Goal: Task Accomplishment & Management: Use online tool/utility

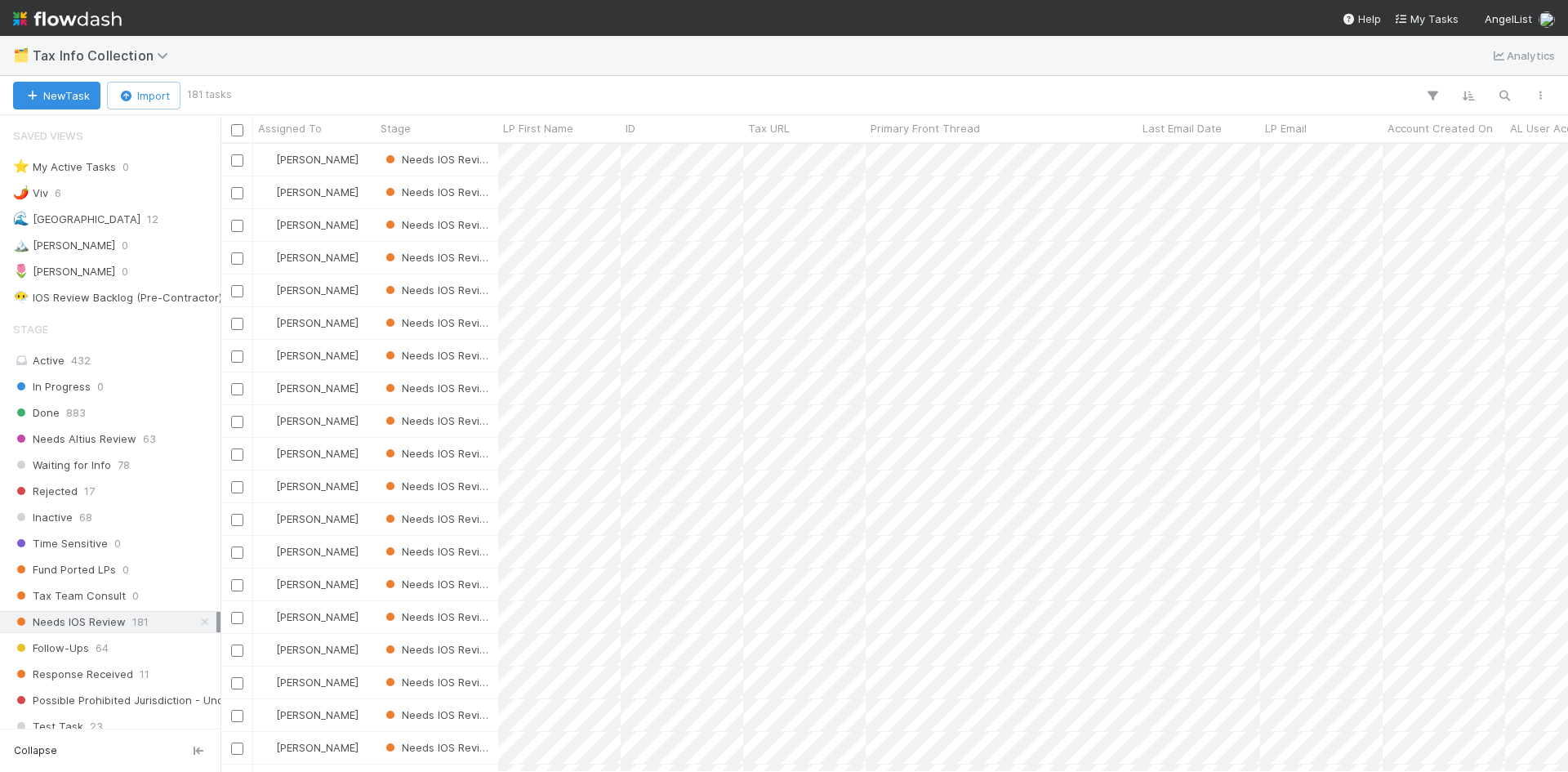
scroll to position [616, 1335]
click at [58, 193] on span "6" at bounding box center [57, 193] width 6 height 20
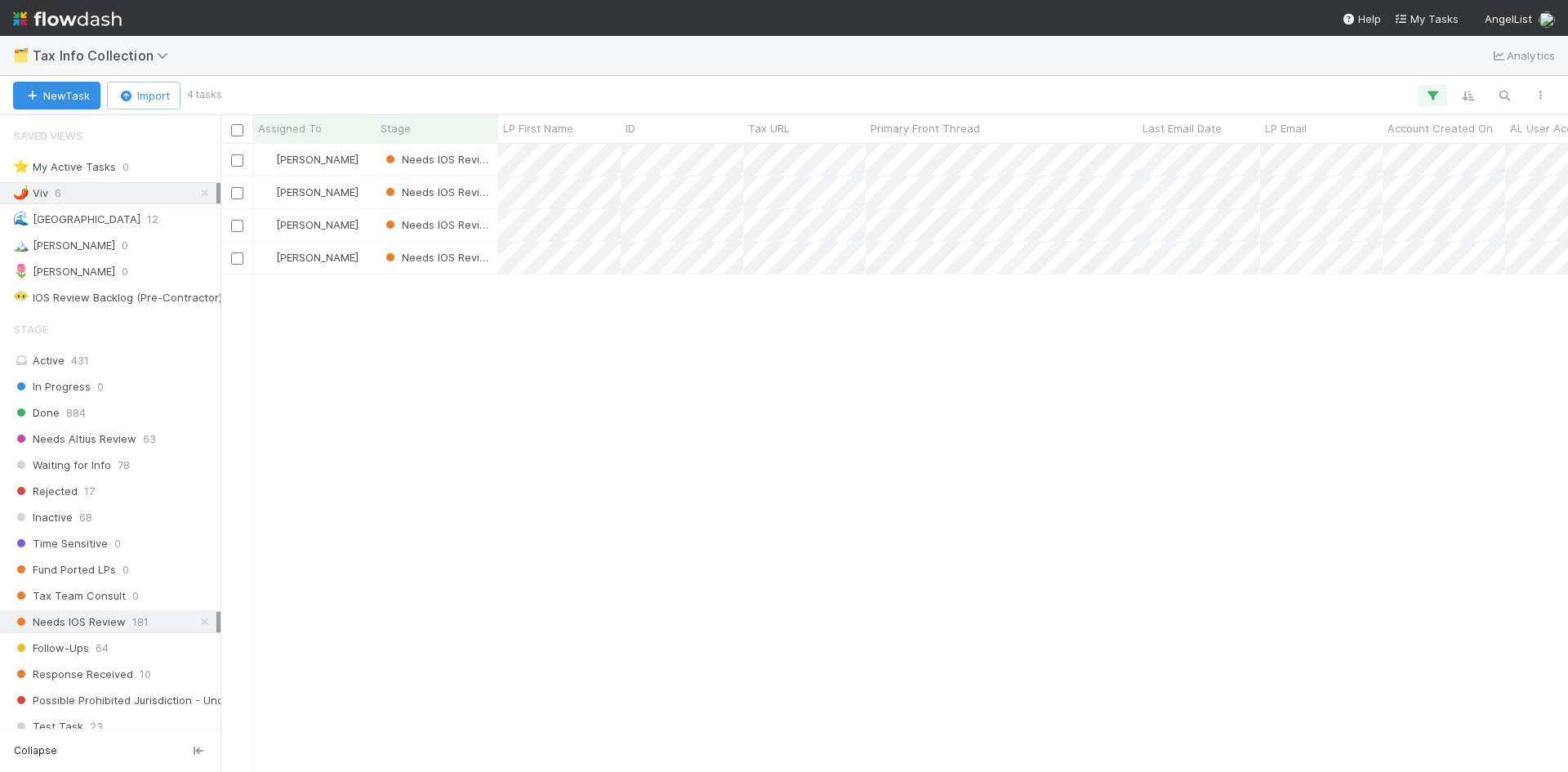
scroll to position [616, 1335]
click at [98, 391] on span "0" at bounding box center [100, 386] width 6 height 20
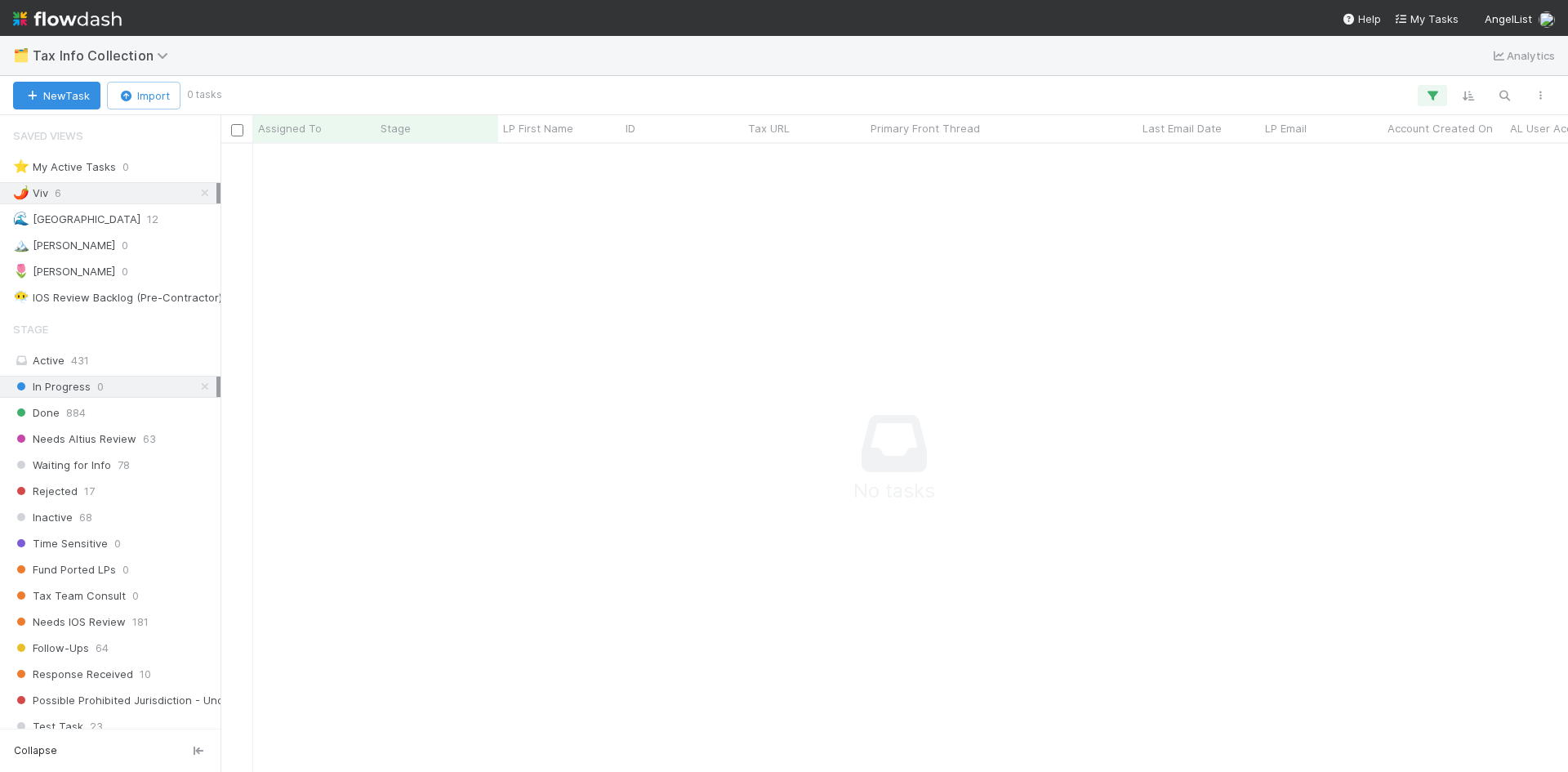
scroll to position [604, 1335]
click at [197, 191] on icon at bounding box center [205, 193] width 17 height 11
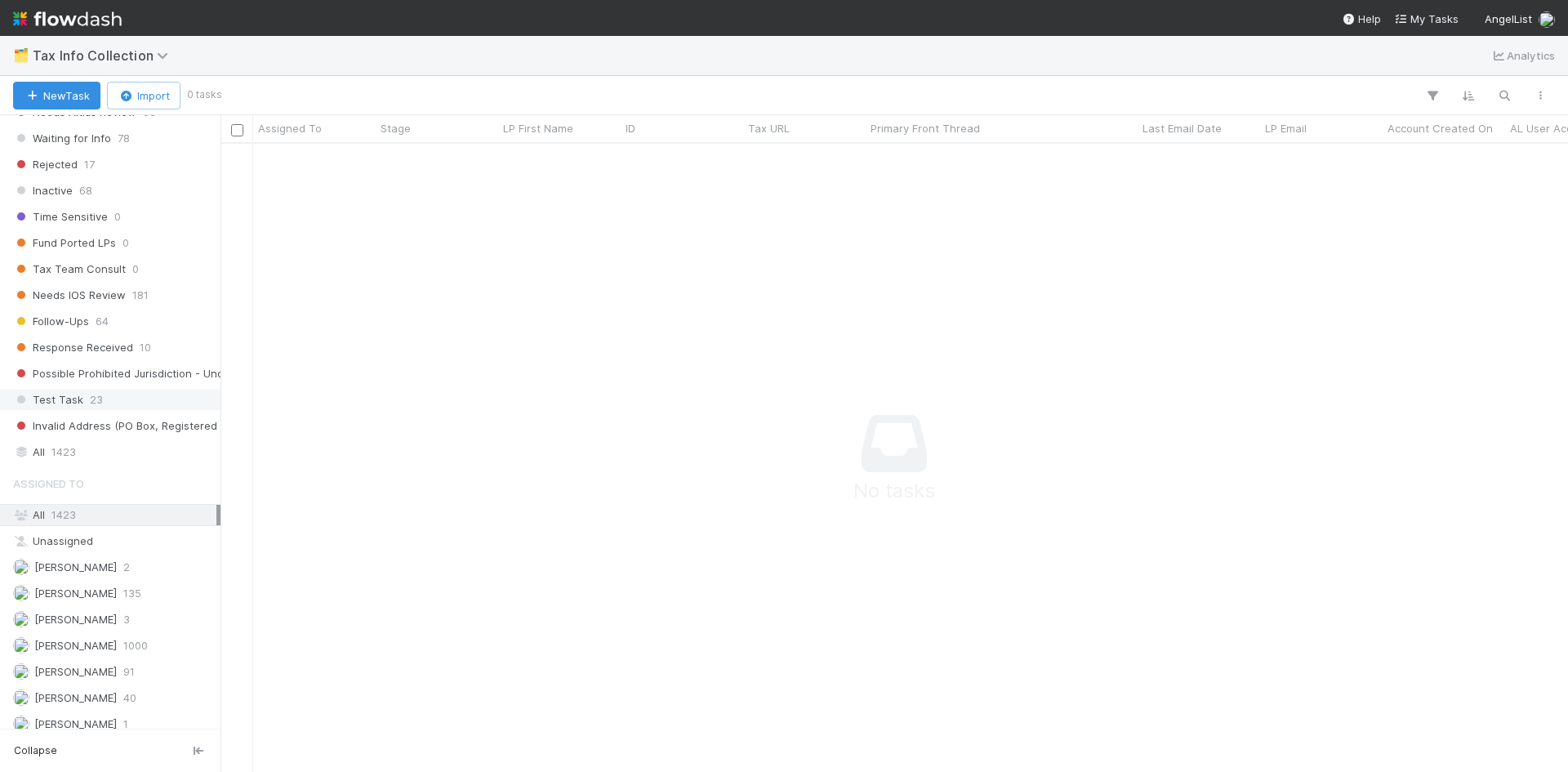
scroll to position [338, 0]
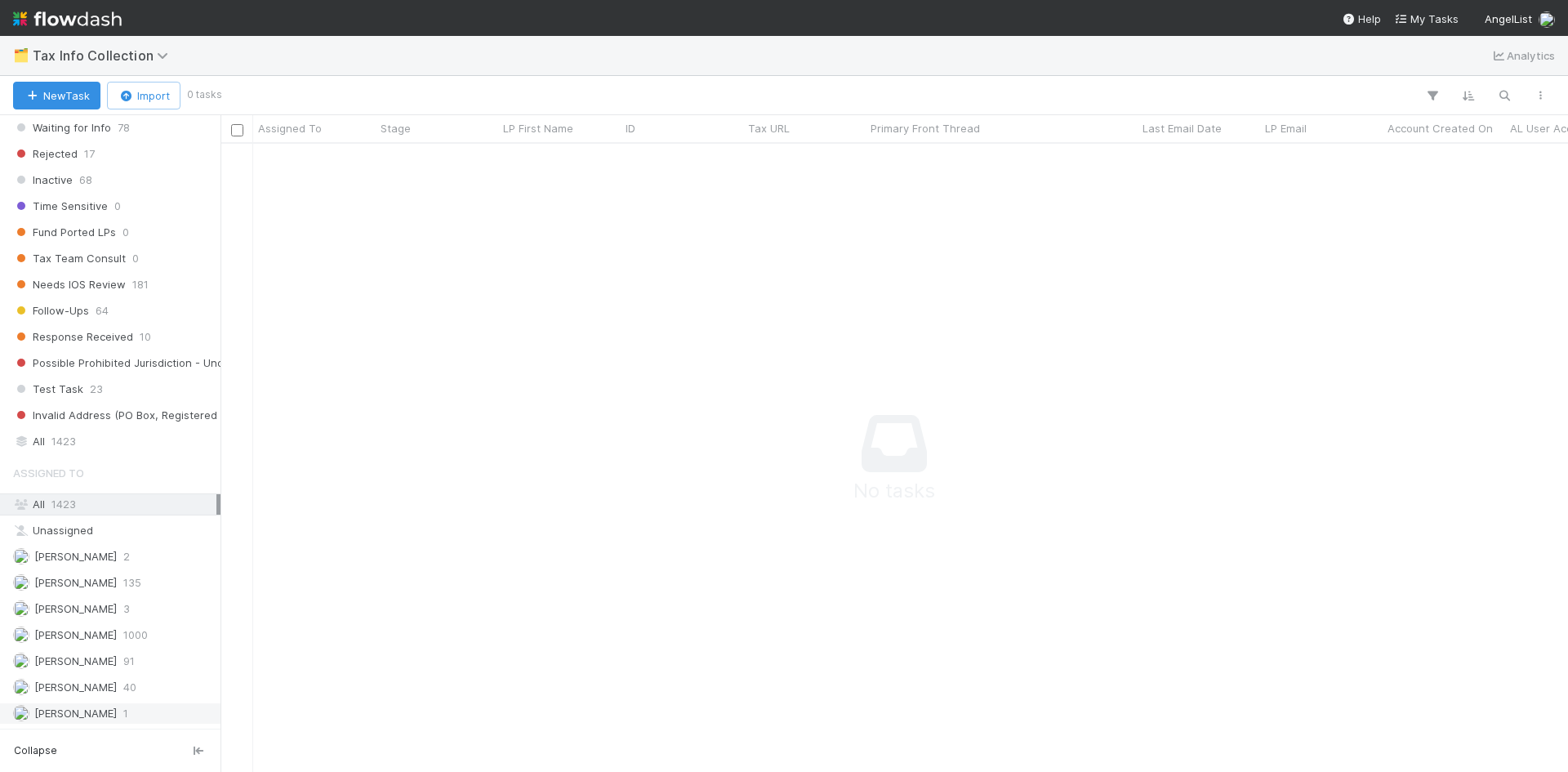
click at [102, 714] on span "[PERSON_NAME]" at bounding box center [75, 713] width 83 height 13
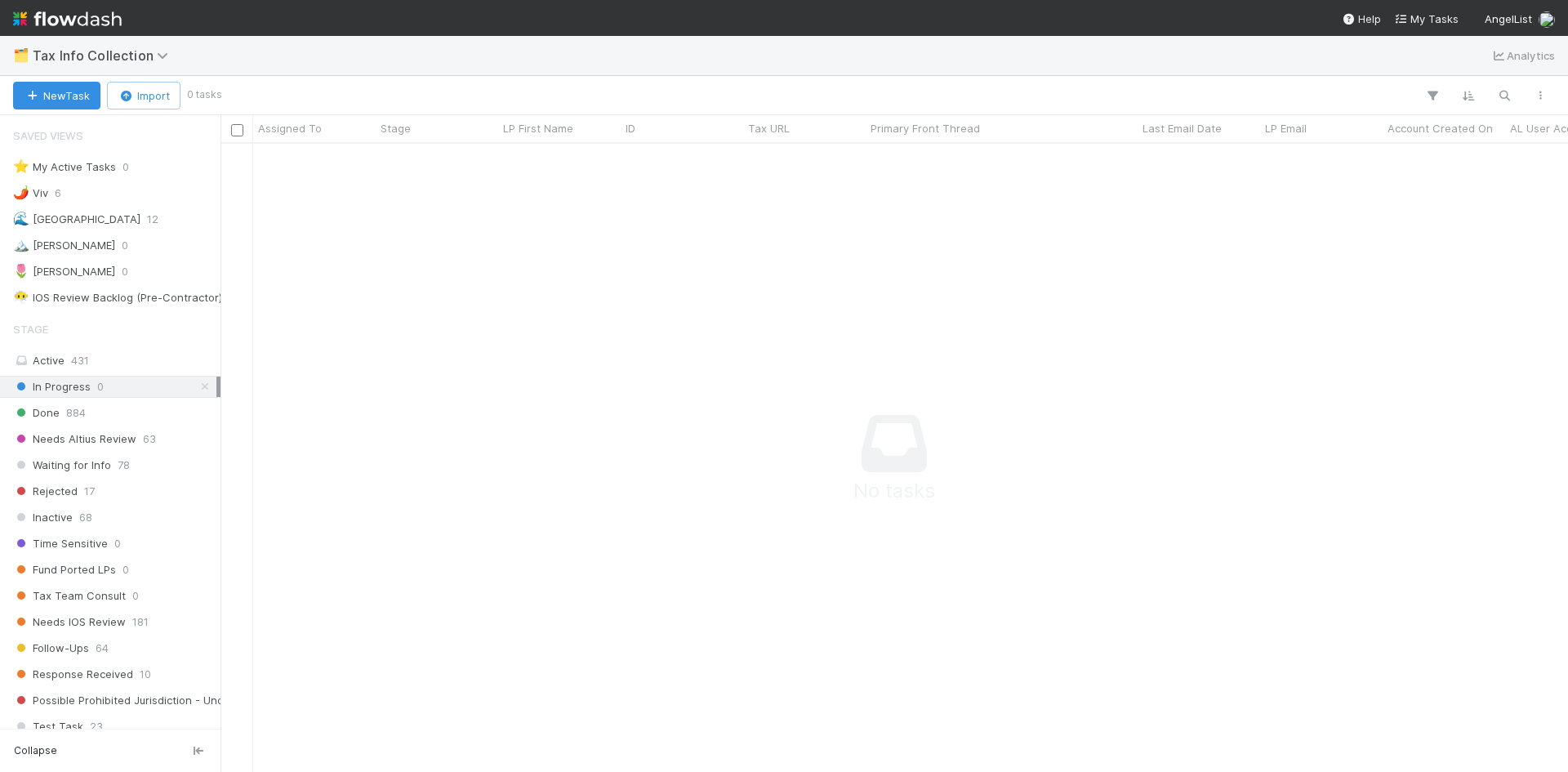
click at [197, 389] on icon at bounding box center [205, 386] width 17 height 11
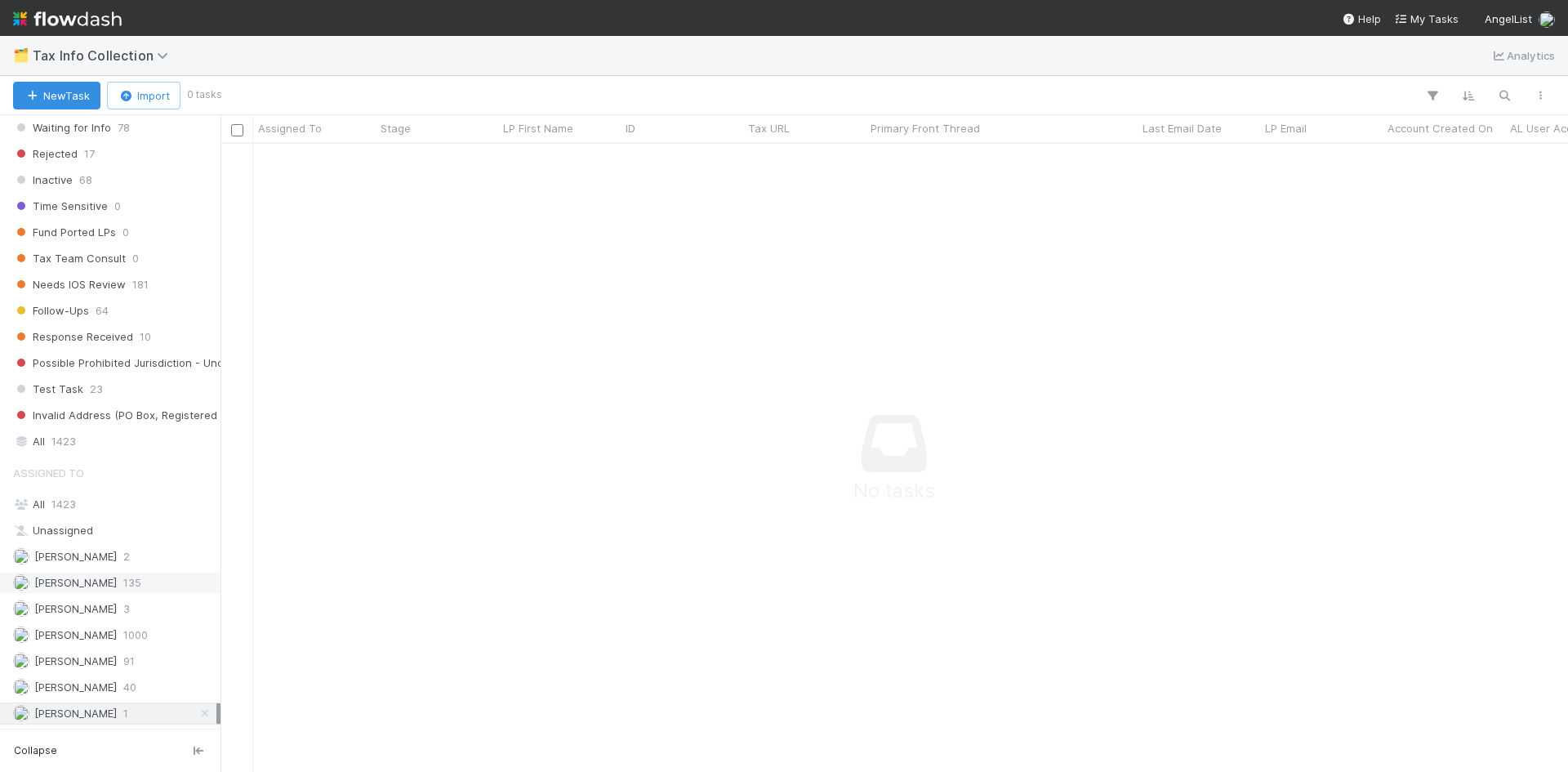
scroll to position [604, 1335]
click at [116, 716] on span "[PERSON_NAME]" at bounding box center [75, 713] width 83 height 13
click at [163, 714] on div "William Axalan VI 1" at bounding box center [114, 713] width 203 height 20
click at [123, 686] on span "40" at bounding box center [130, 687] width 13 height 20
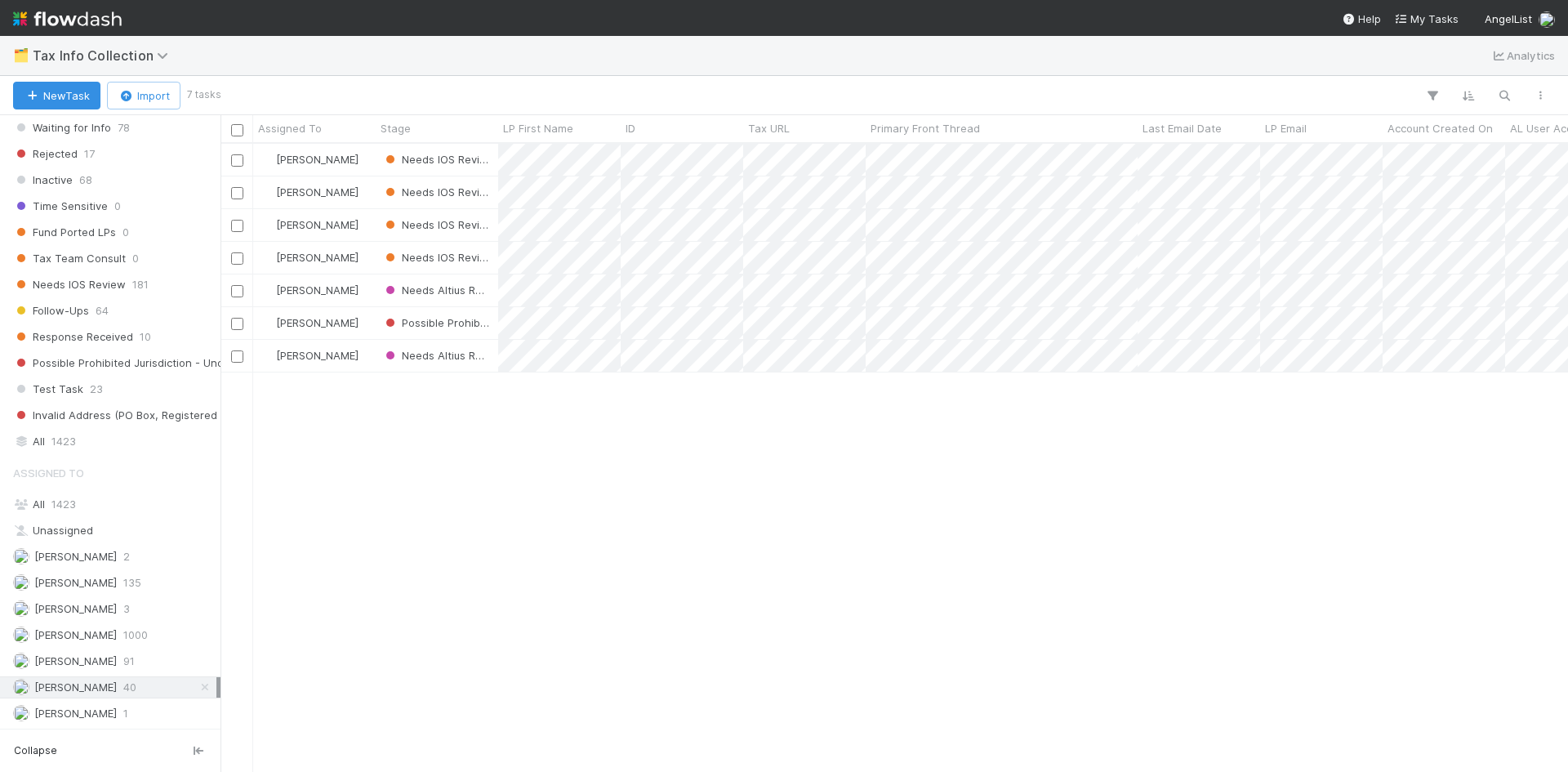
scroll to position [616, 1335]
click at [79, 720] on span "[PERSON_NAME]" at bounding box center [64, 713] width 104 height 20
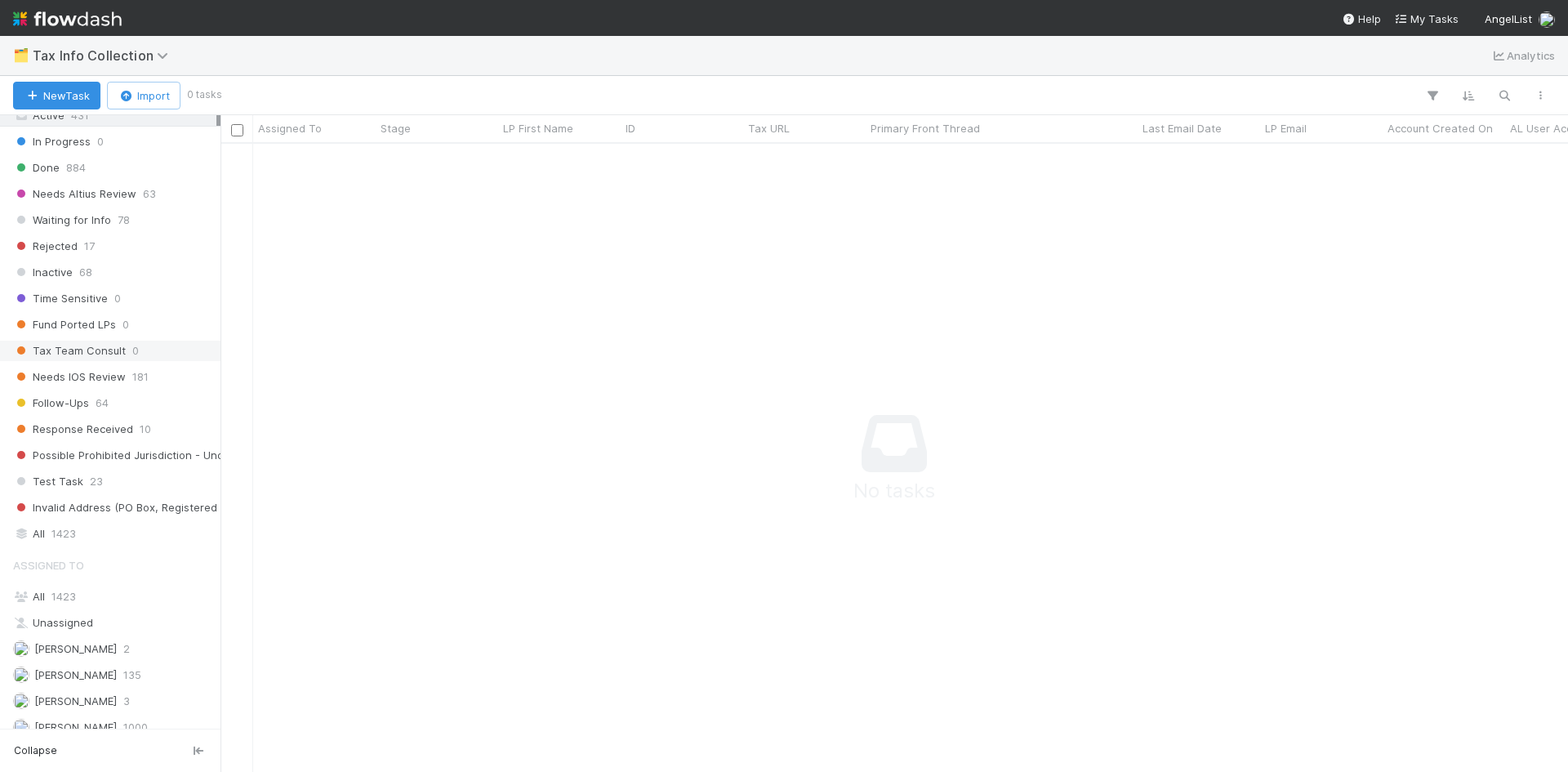
scroll to position [327, 0]
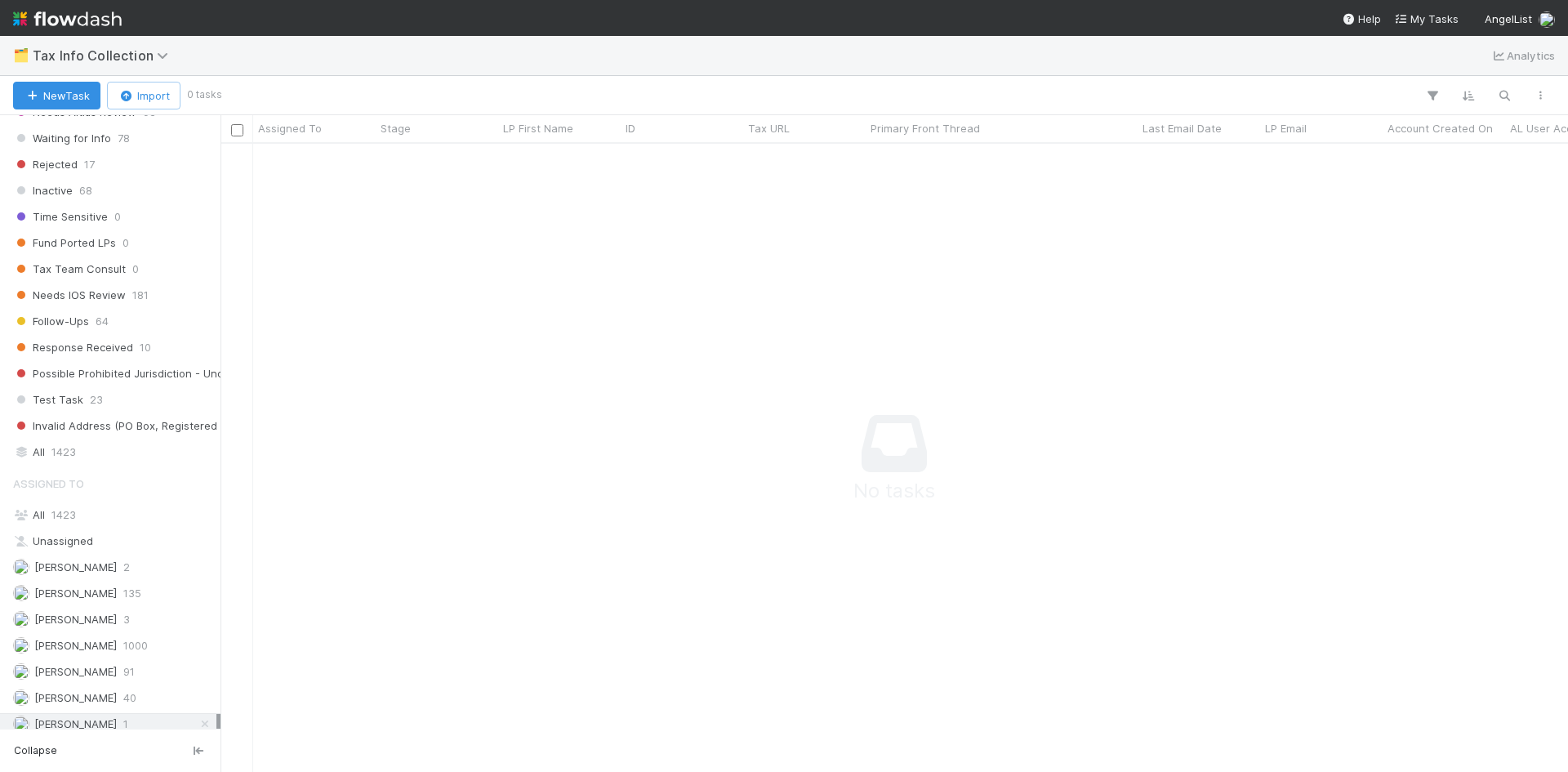
click at [68, 132] on span "Waiting for Info" at bounding box center [62, 138] width 98 height 20
click at [144, 140] on div "Waiting for Info 78" at bounding box center [114, 138] width 203 height 20
click at [197, 722] on icon at bounding box center [205, 724] width 17 height 11
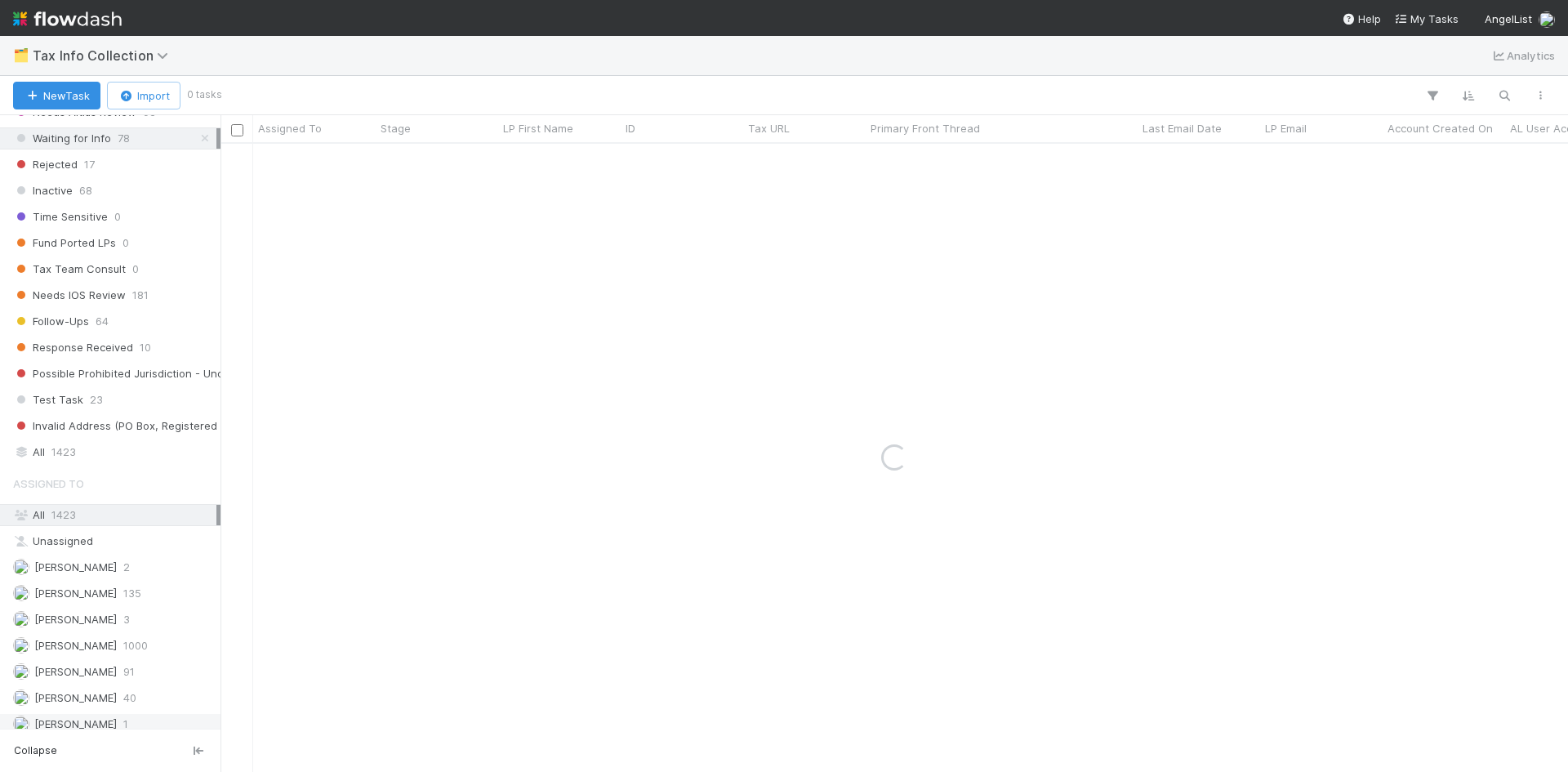
click at [127, 137] on div "Waiting for Info 78" at bounding box center [114, 138] width 203 height 20
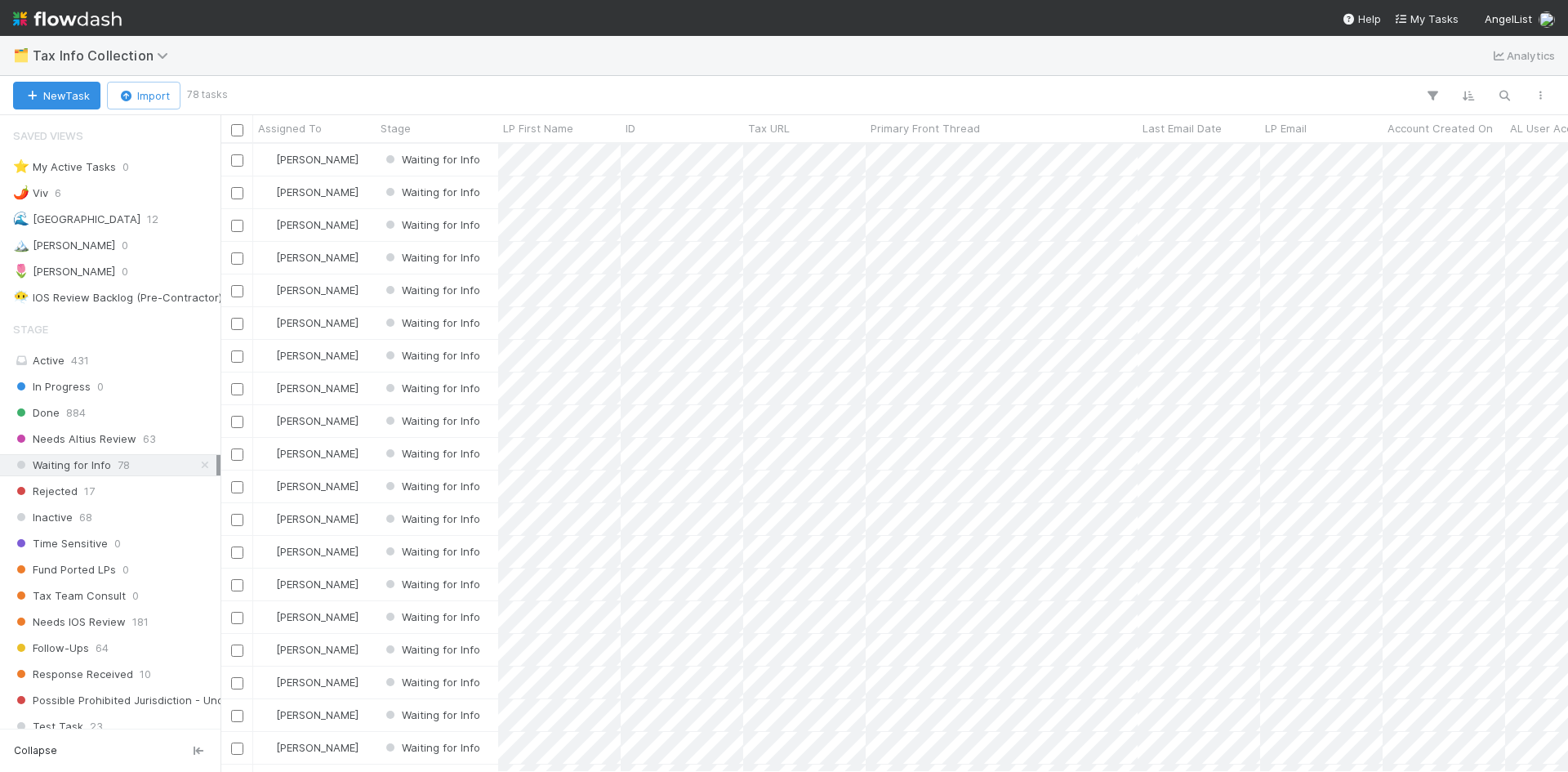
click at [353, 57] on div "🗂️ Tax Info Collection Analytics" at bounding box center [784, 55] width 1568 height 40
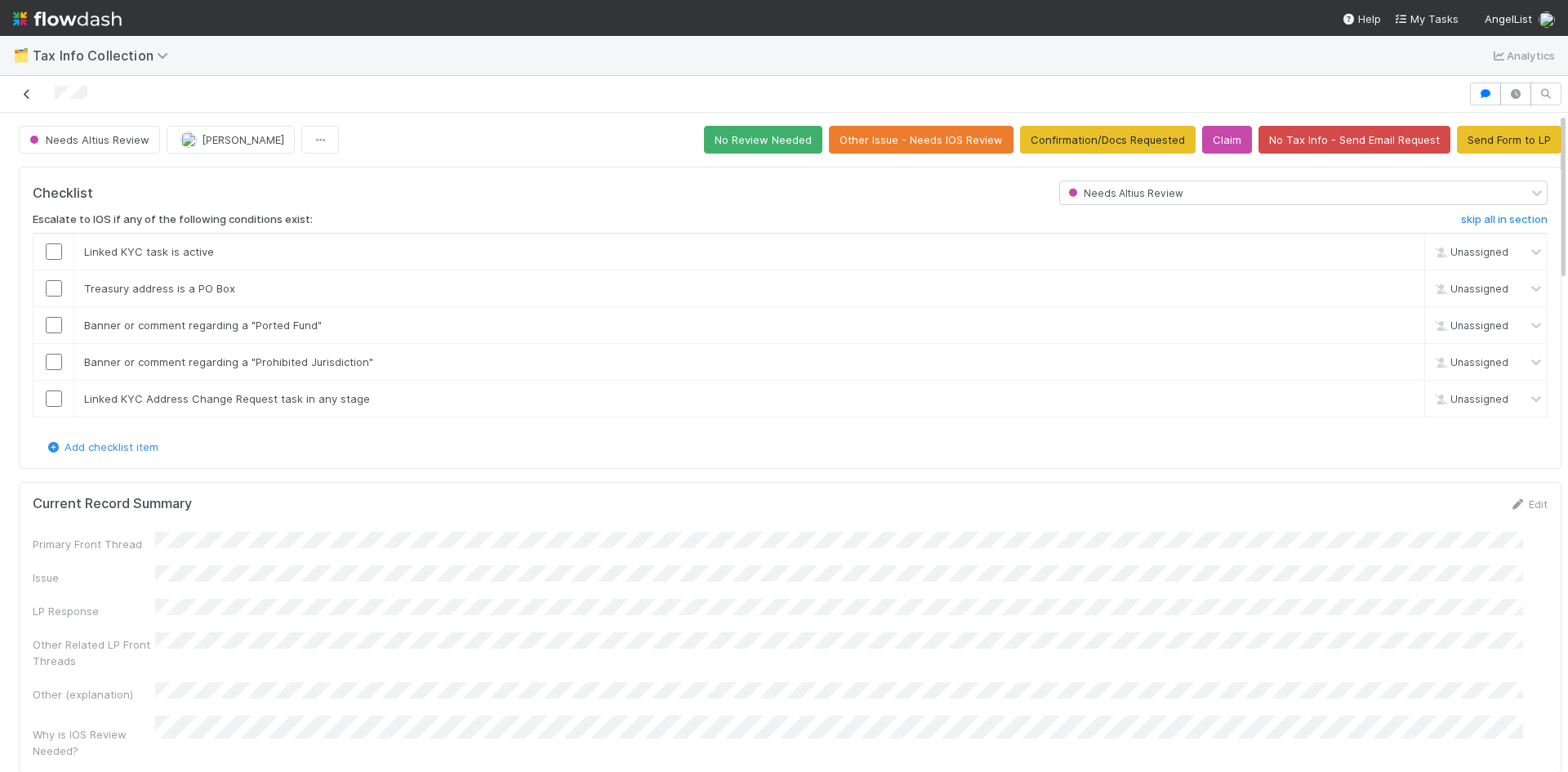
click at [24, 90] on icon at bounding box center [27, 95] width 17 height 11
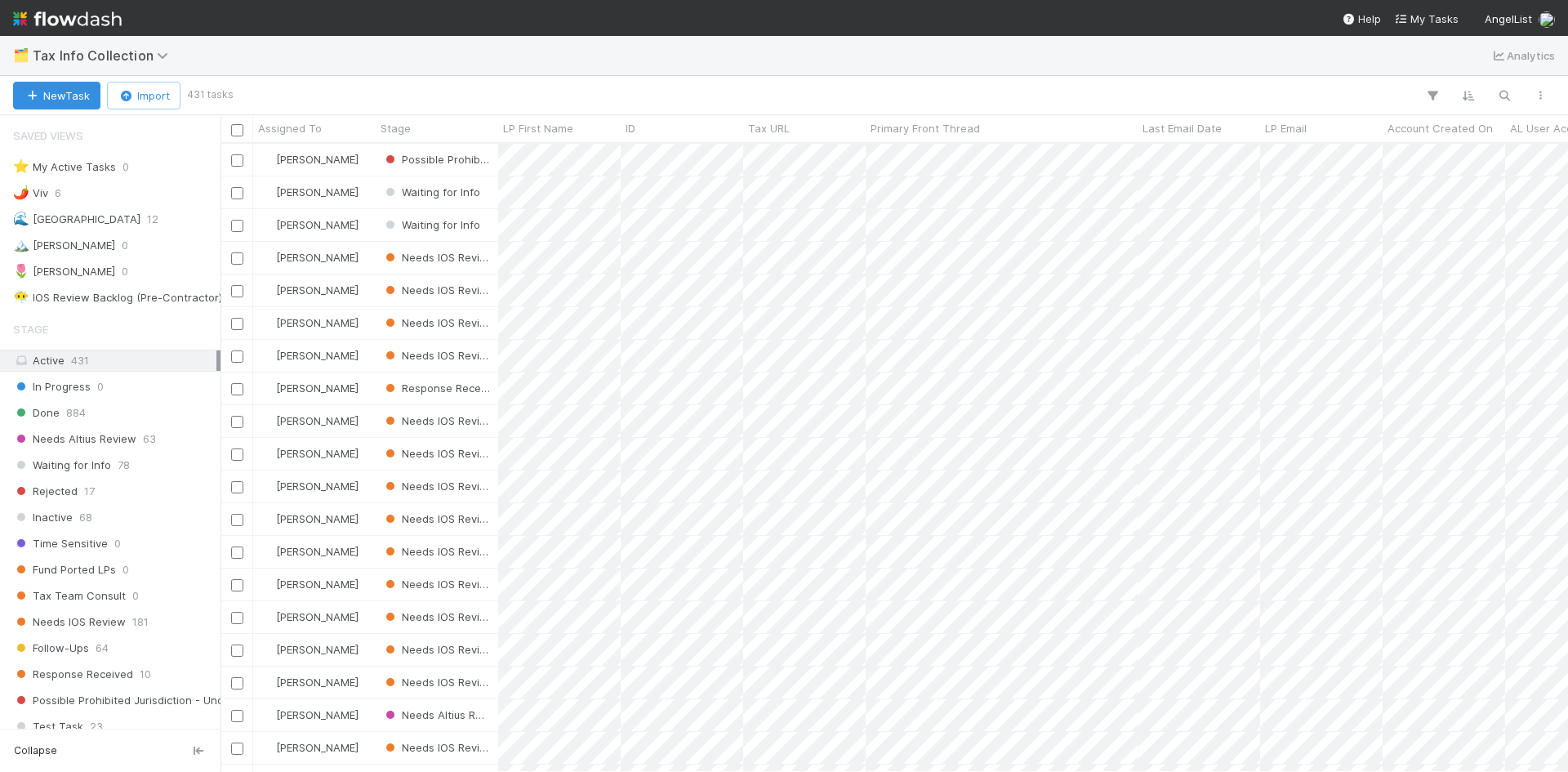
scroll to position [616, 1335]
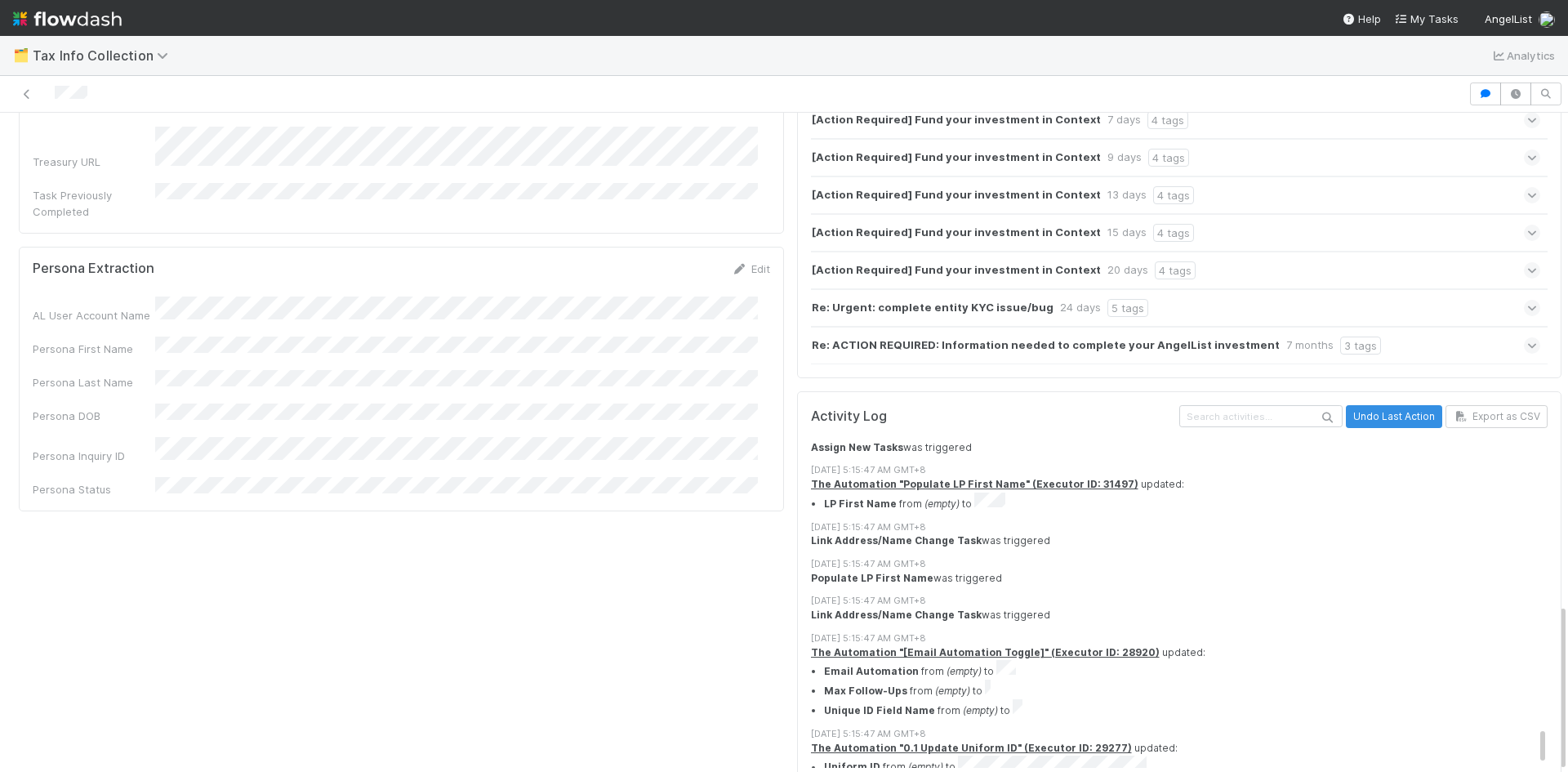
scroll to position [2401, 0]
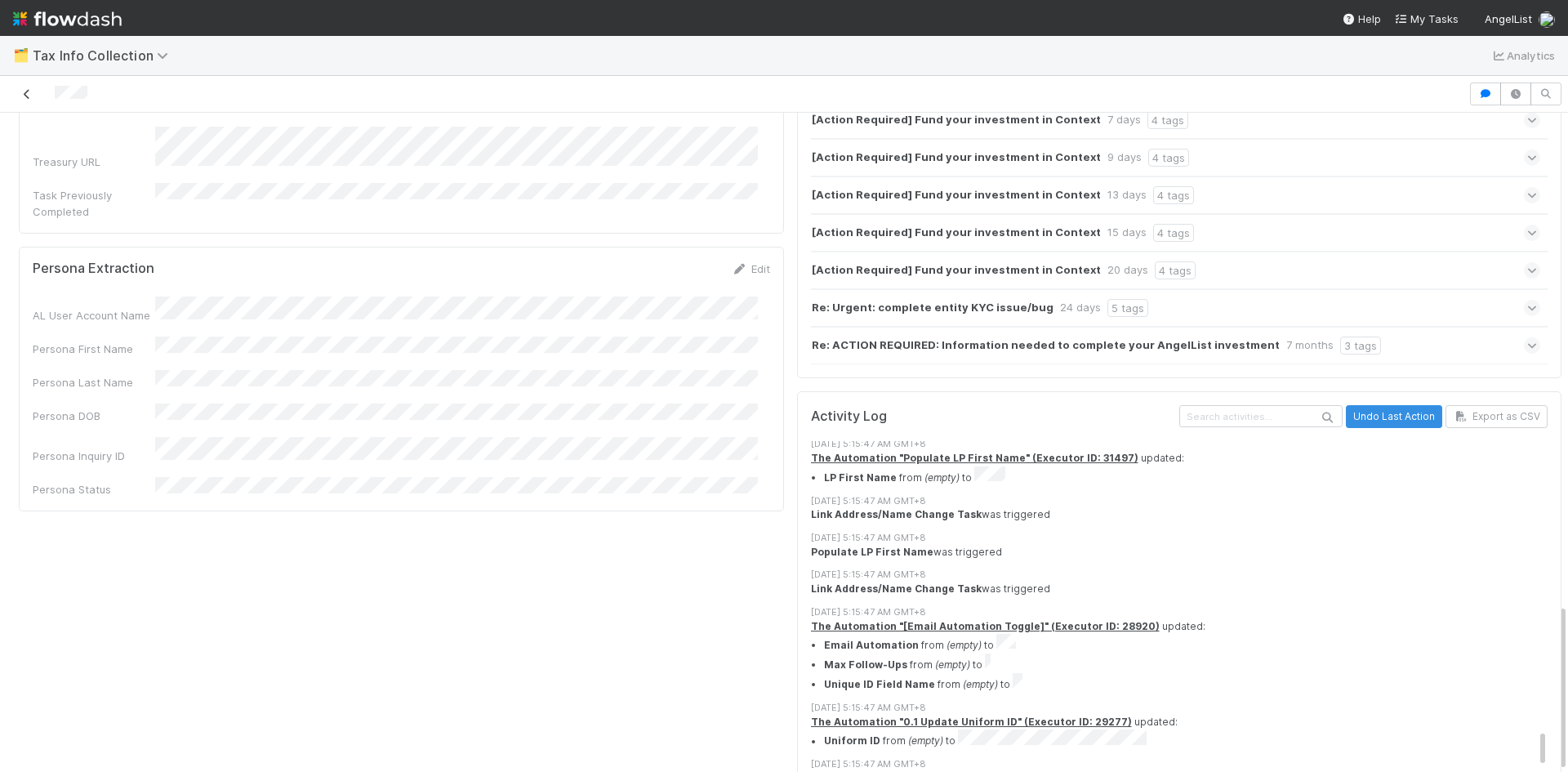
click at [27, 98] on icon at bounding box center [27, 95] width 17 height 11
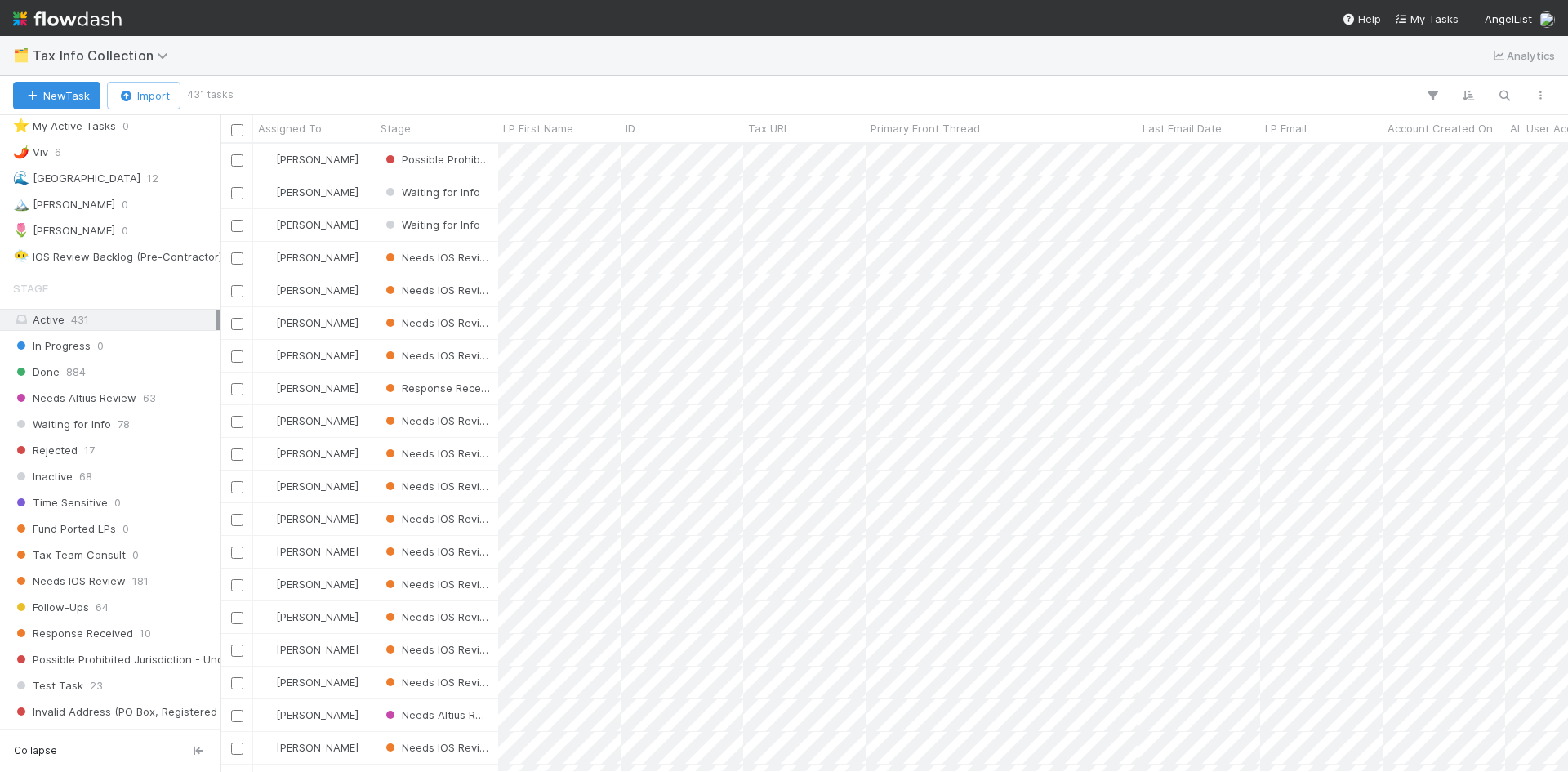
scroll to position [82, 0]
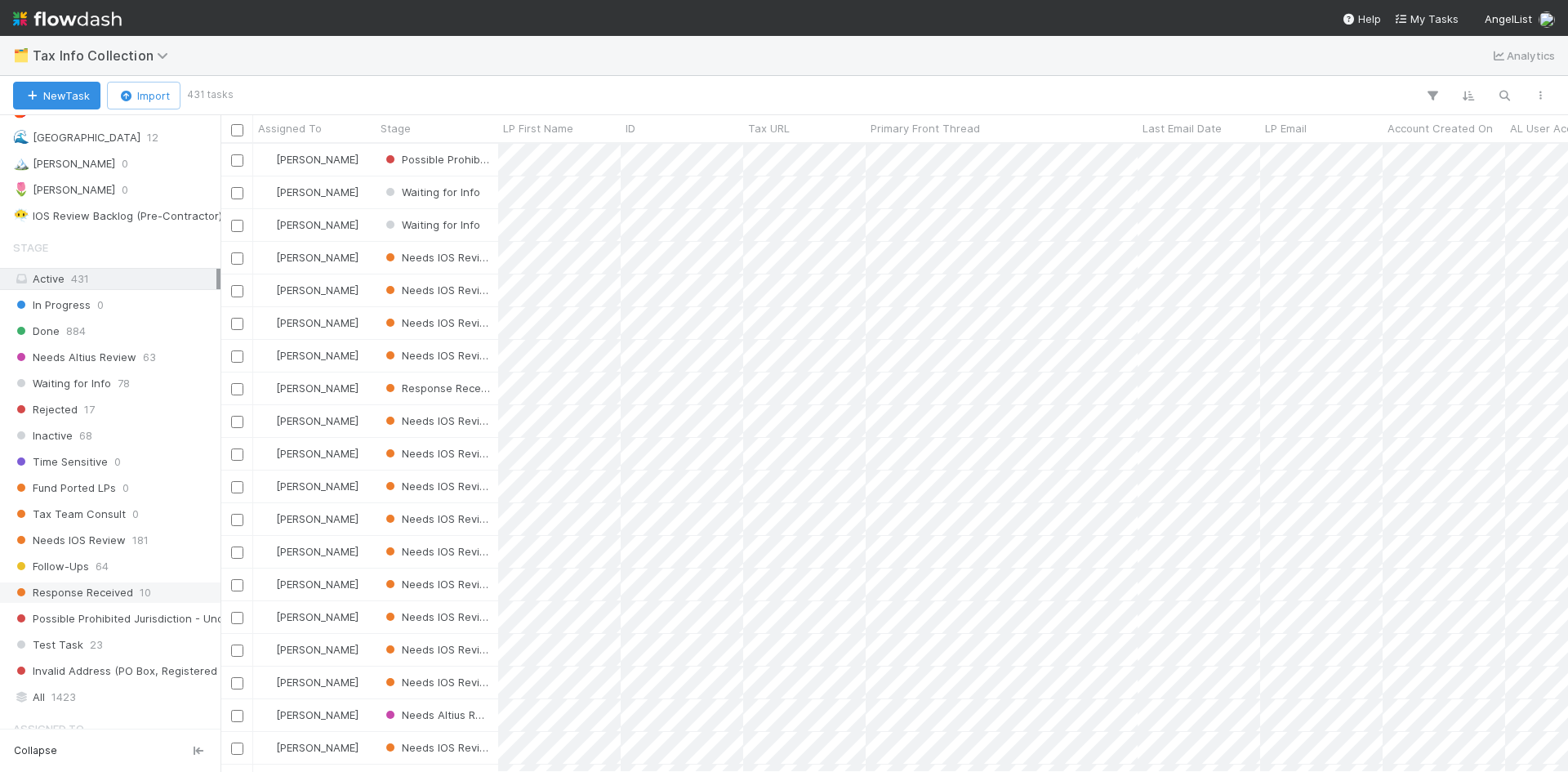
click at [91, 593] on span "Response Received" at bounding box center [73, 593] width 120 height 20
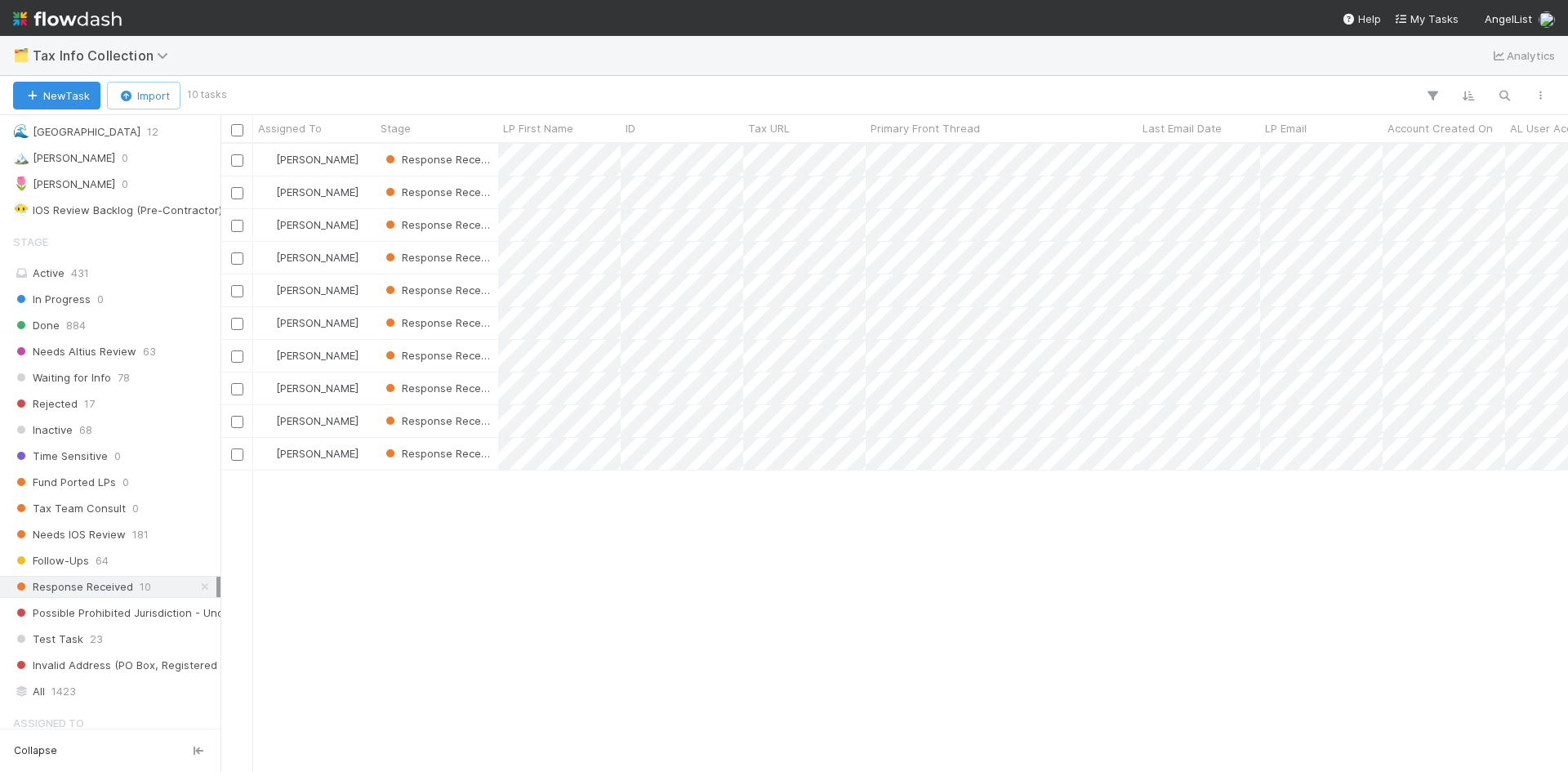
scroll to position [82, 0]
click at [100, 566] on span "64" at bounding box center [102, 566] width 13 height 20
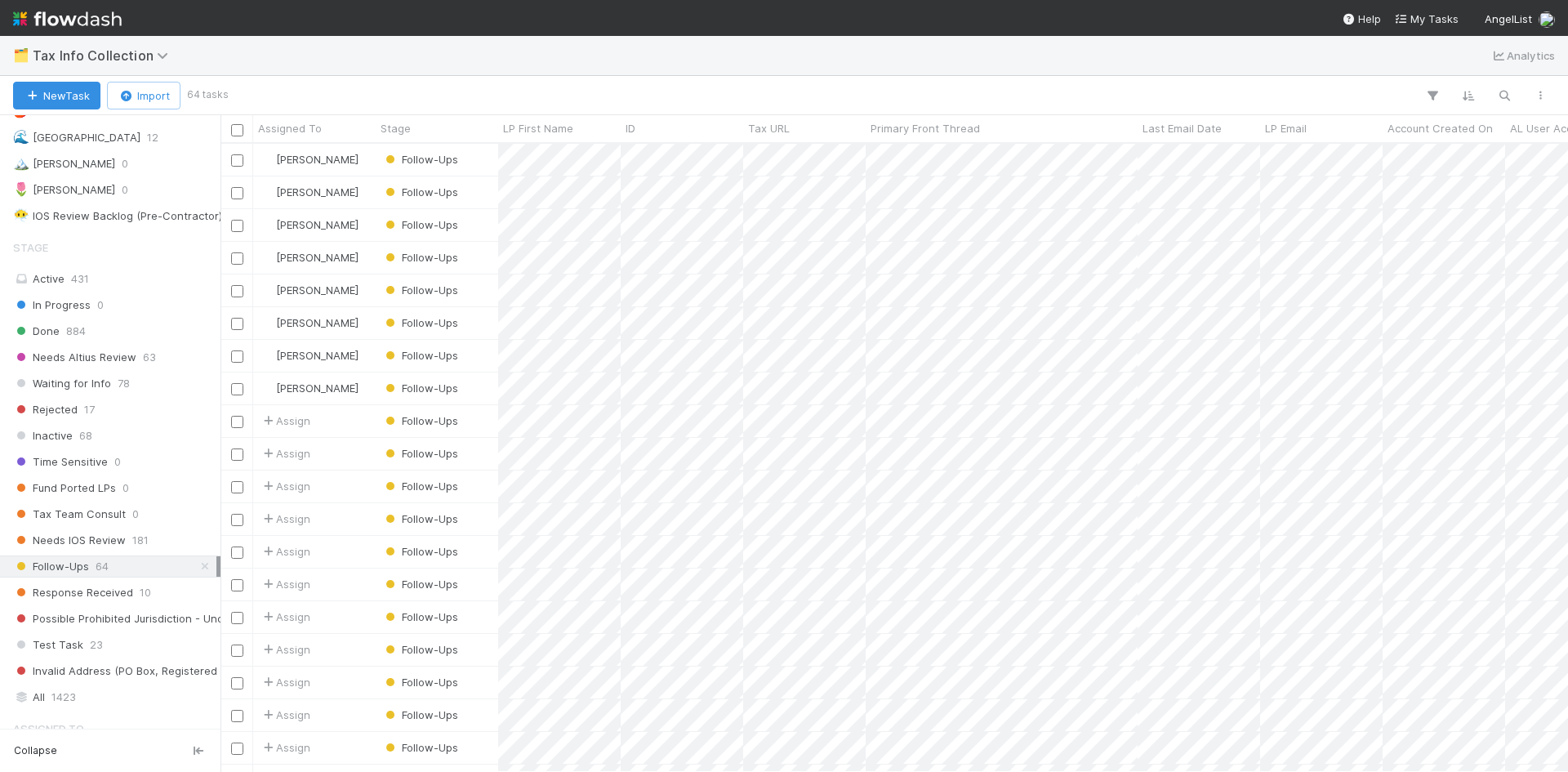
scroll to position [616, 1335]
click at [90, 651] on span "23" at bounding box center [97, 645] width 13 height 20
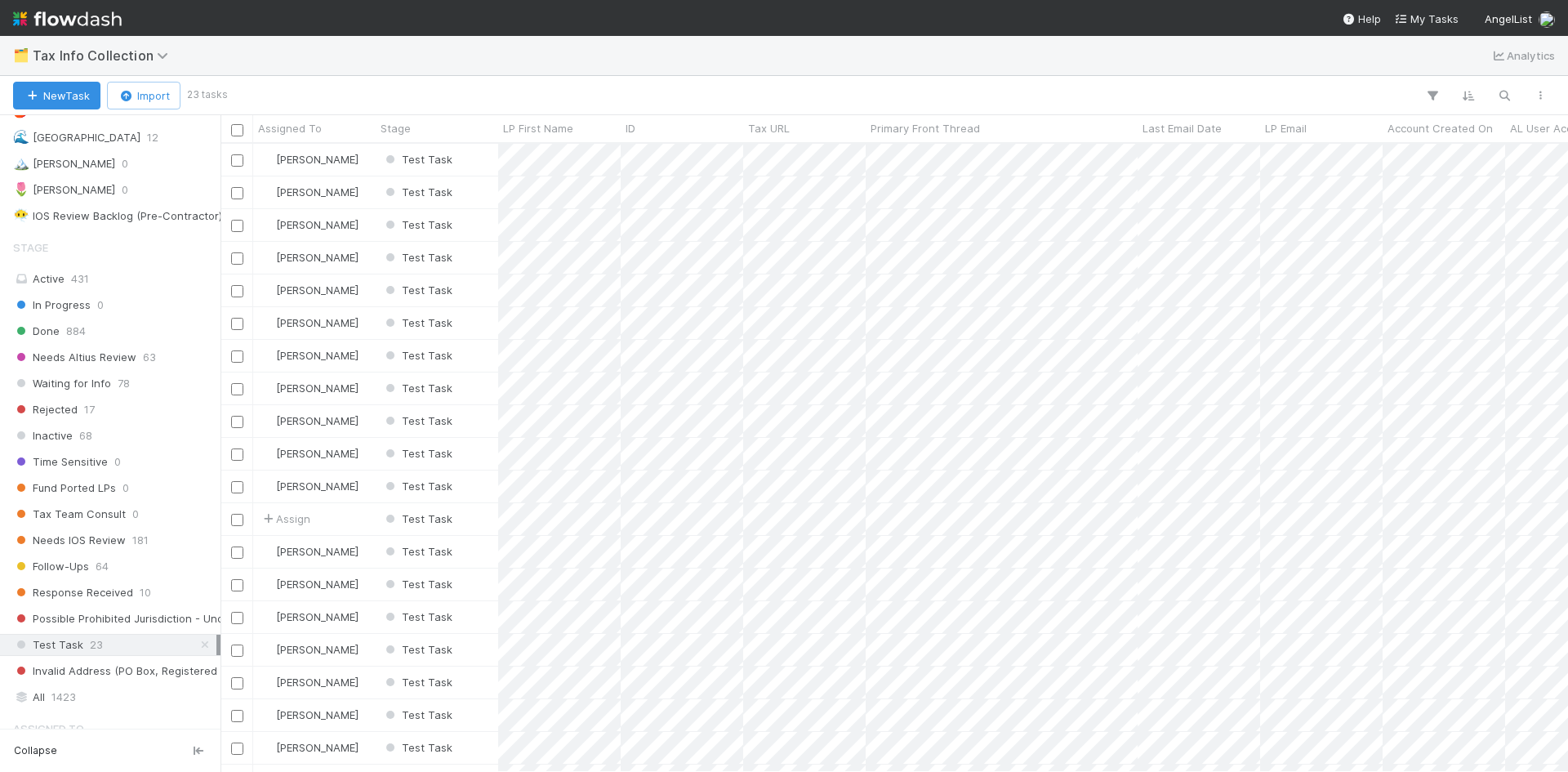
scroll to position [616, 1335]
click at [92, 673] on span "Invalid Address (PO Box, Registered Agent, etc)" at bounding box center [145, 671] width 265 height 20
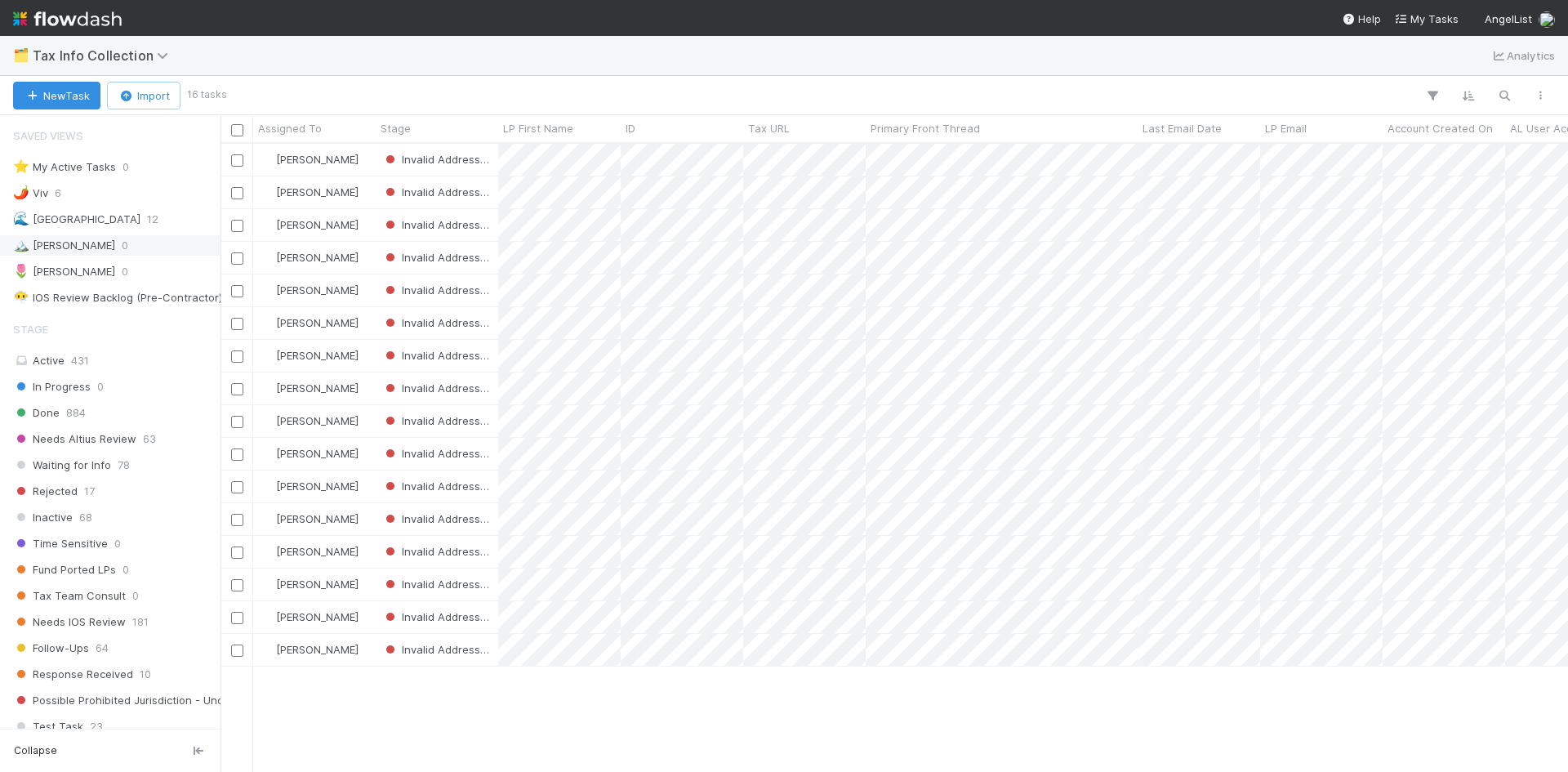
click at [60, 240] on div "🏔️ [PERSON_NAME]" at bounding box center [63, 246] width 102 height 20
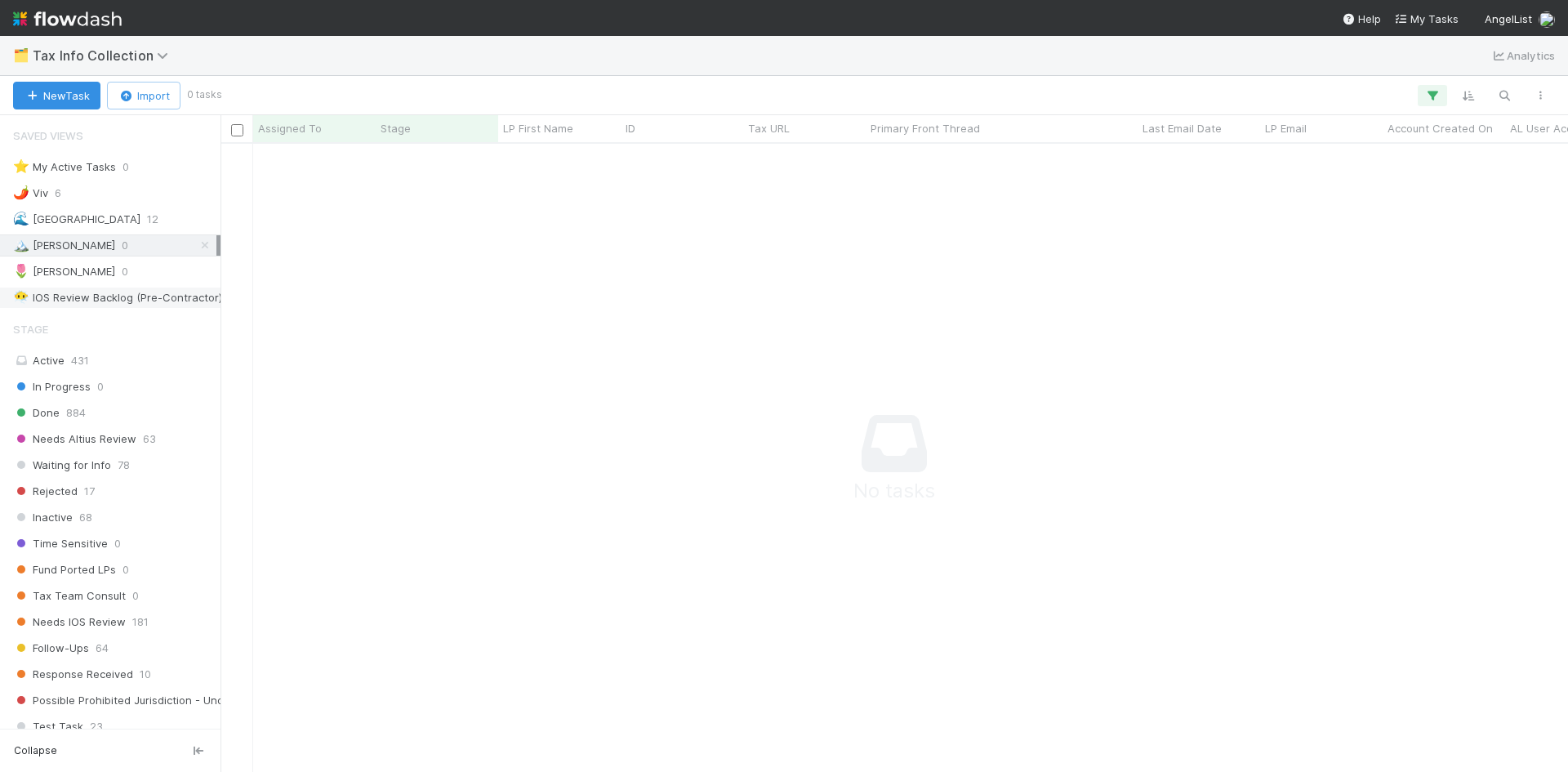
scroll to position [604, 1335]
click at [120, 300] on div "😶‍🌫️ IOS Review Backlog (Pre-Contractor)" at bounding box center [117, 297] width 209 height 20
